Goal: Complete application form

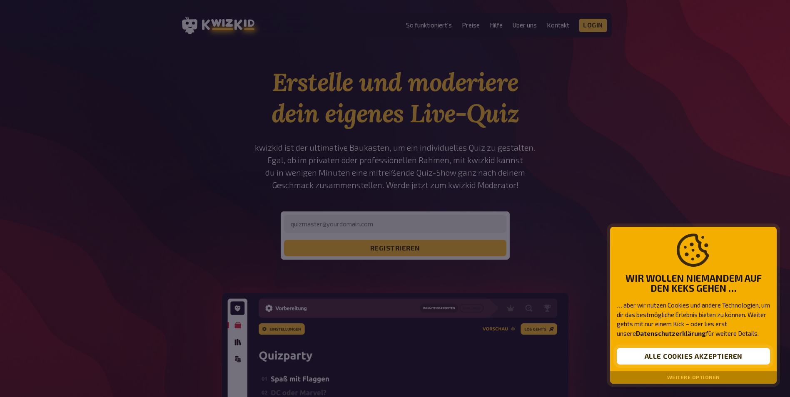
click at [681, 359] on button "Alle Cookies akzeptieren" at bounding box center [693, 356] width 153 height 17
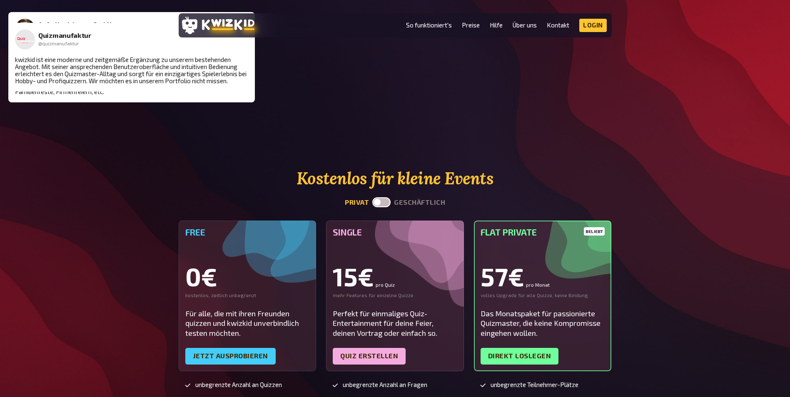
scroll to position [2041, 0]
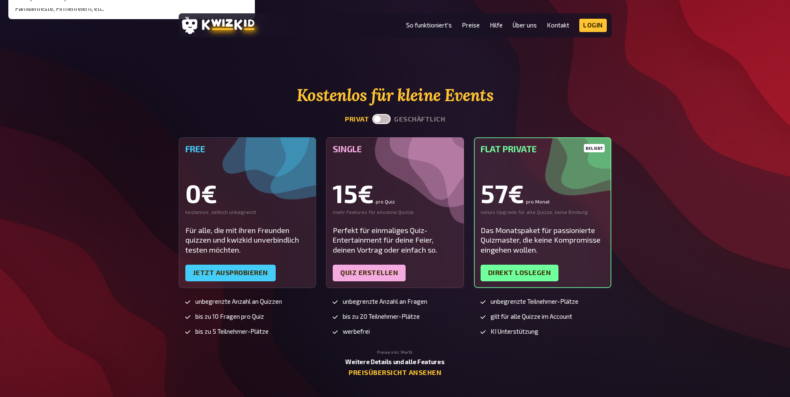
click at [384, 118] on label at bounding box center [381, 119] width 18 height 10
click at [372, 114] on input "checkbox" at bounding box center [372, 114] width 0 height 0
checkbox input "true"
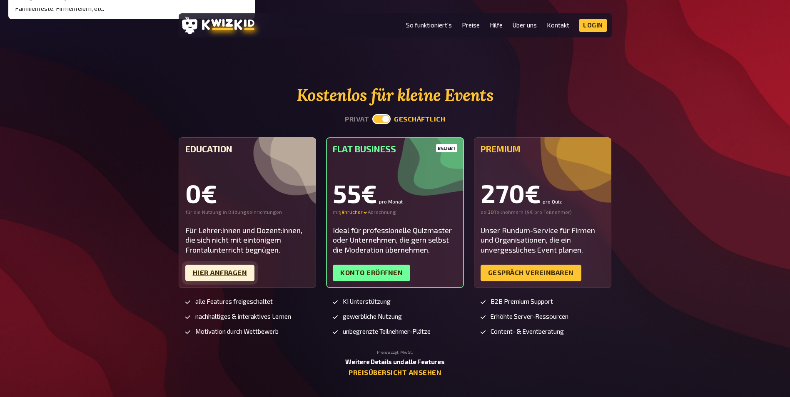
click at [237, 276] on link "Hier Anfragen" at bounding box center [220, 273] width 70 height 17
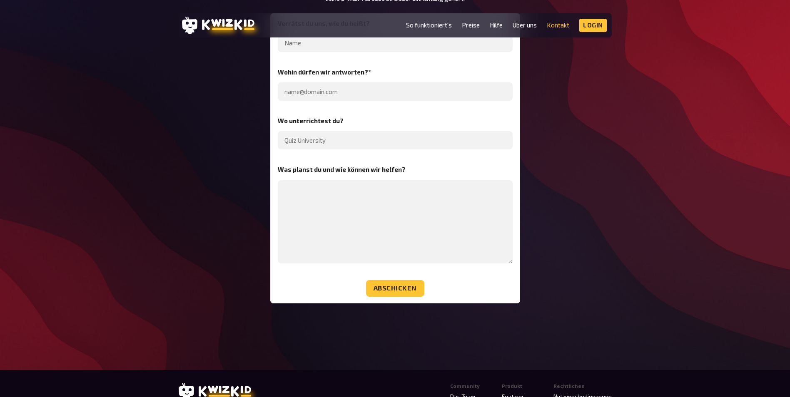
scroll to position [42, 0]
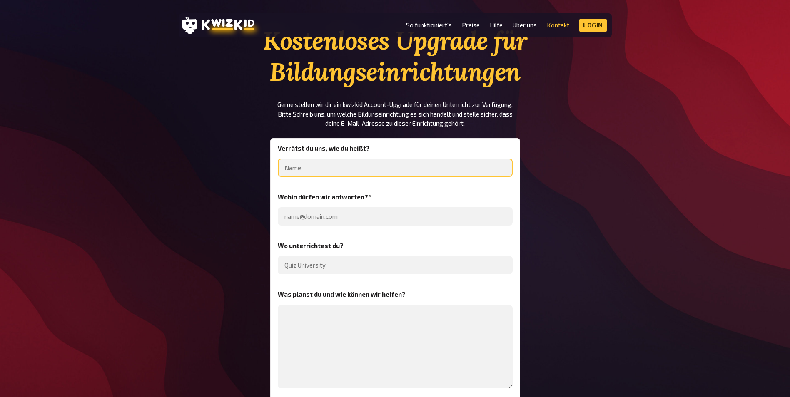
click at [302, 170] on input "text" at bounding box center [395, 168] width 235 height 18
type input "KK"
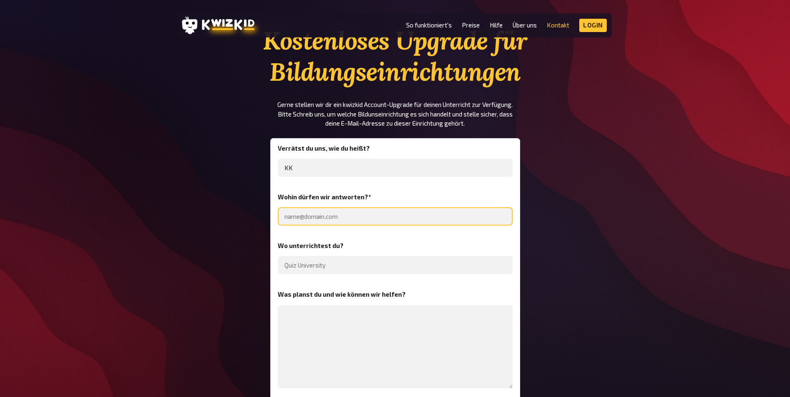
click at [320, 216] on input "email" at bounding box center [395, 216] width 235 height 18
type input "[EMAIL_ADDRESS][DOMAIN_NAME]"
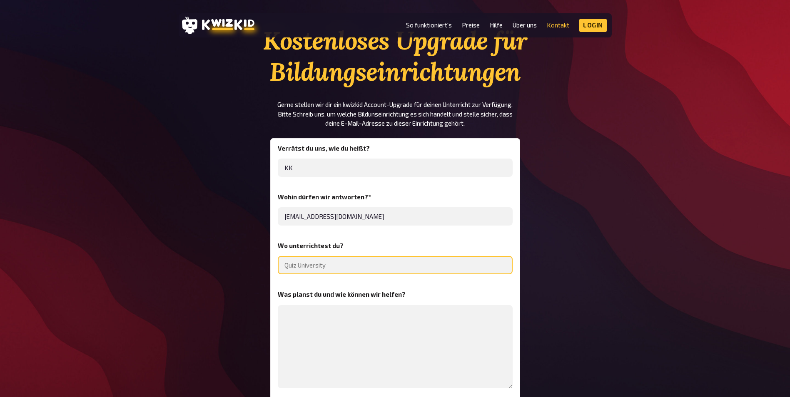
click at [319, 266] on input "text" at bounding box center [395, 265] width 235 height 18
type input "B"
click at [291, 266] on input "PFlegeschule" at bounding box center [395, 265] width 235 height 18
type input "Pflegeschule"
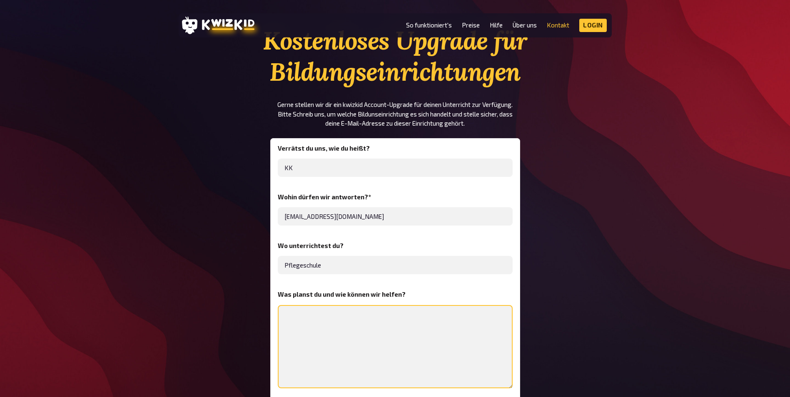
click at [329, 315] on textarea at bounding box center [395, 346] width 235 height 83
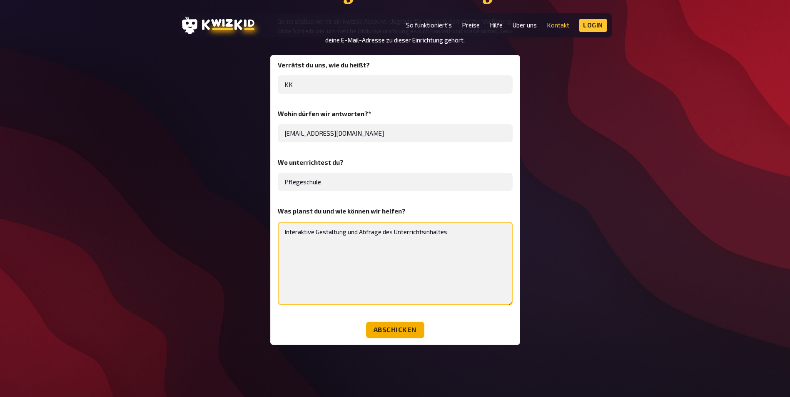
type textarea "Interaktive Gestaltung und Abfrage des Unterrichtsinhaltes"
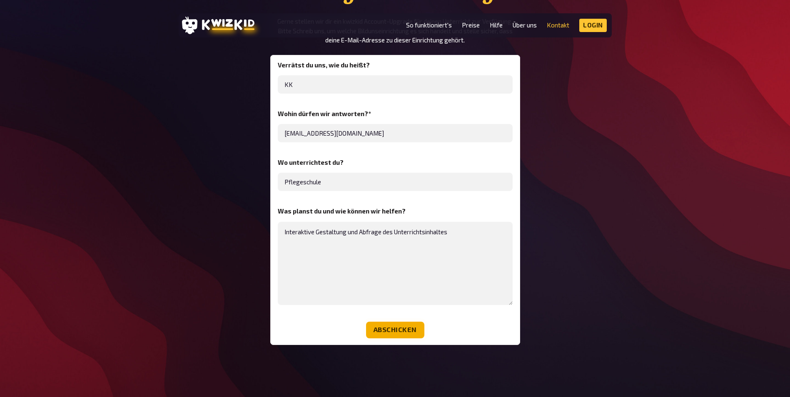
click at [417, 334] on button "Abschicken" at bounding box center [395, 330] width 58 height 17
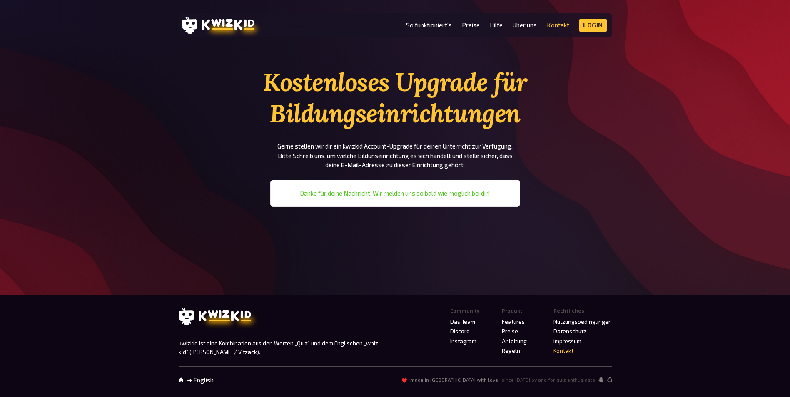
scroll to position [0, 0]
click at [430, 24] on link "So funktioniert's" at bounding box center [432, 25] width 46 height 7
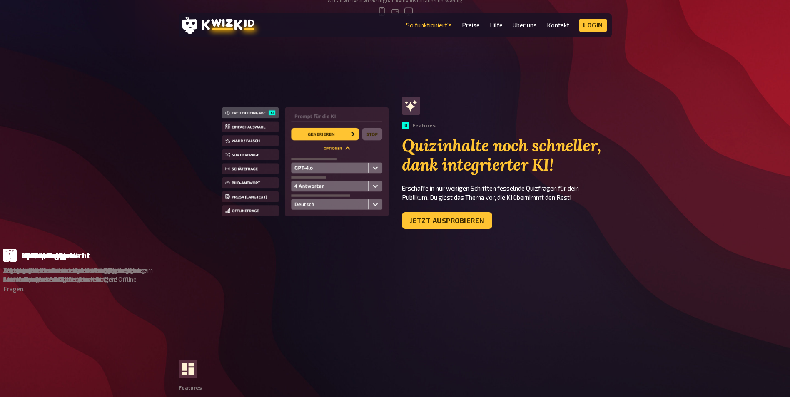
scroll to position [462, 0]
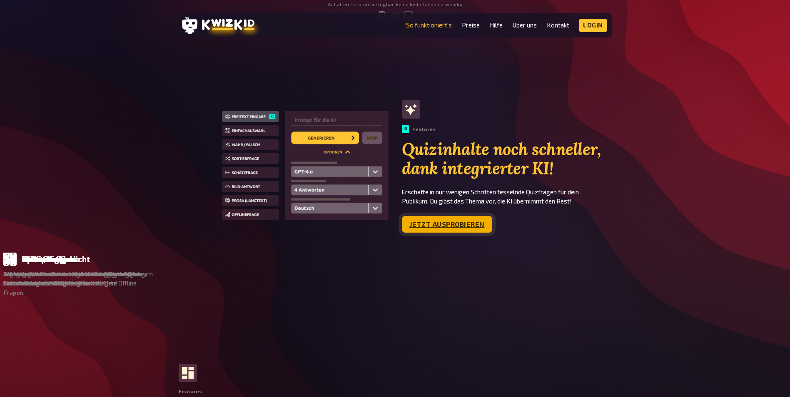
click at [439, 221] on link "Jetzt ausprobieren" at bounding box center [447, 224] width 90 height 17
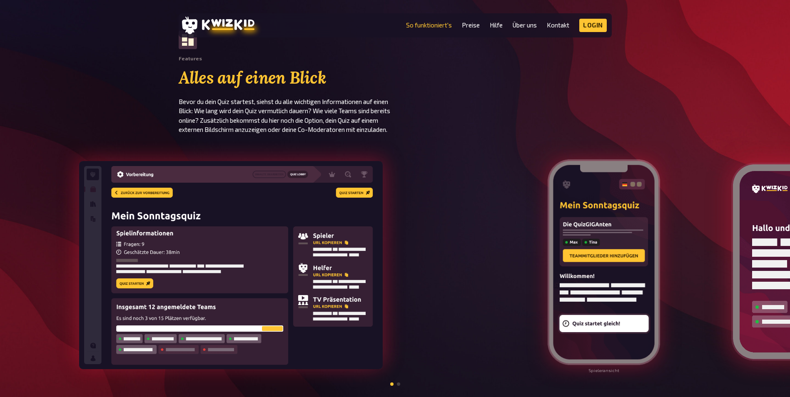
scroll to position [962, 0]
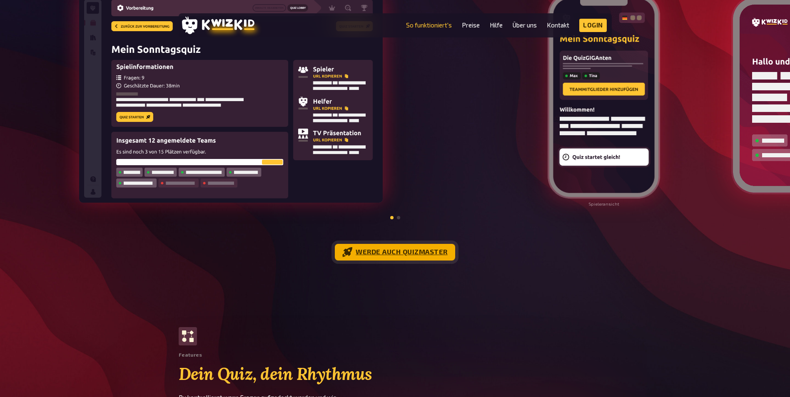
click at [427, 261] on link "Werde auch Quizmaster" at bounding box center [395, 252] width 120 height 17
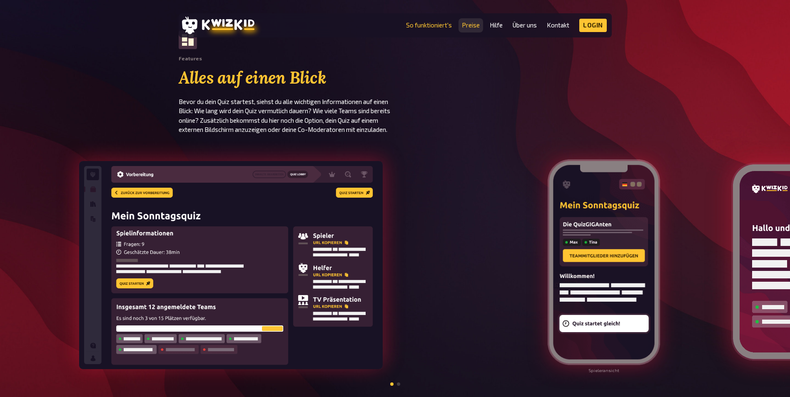
click at [471, 25] on link "Preise" at bounding box center [471, 25] width 18 height 7
